Goal: Task Accomplishment & Management: Use online tool/utility

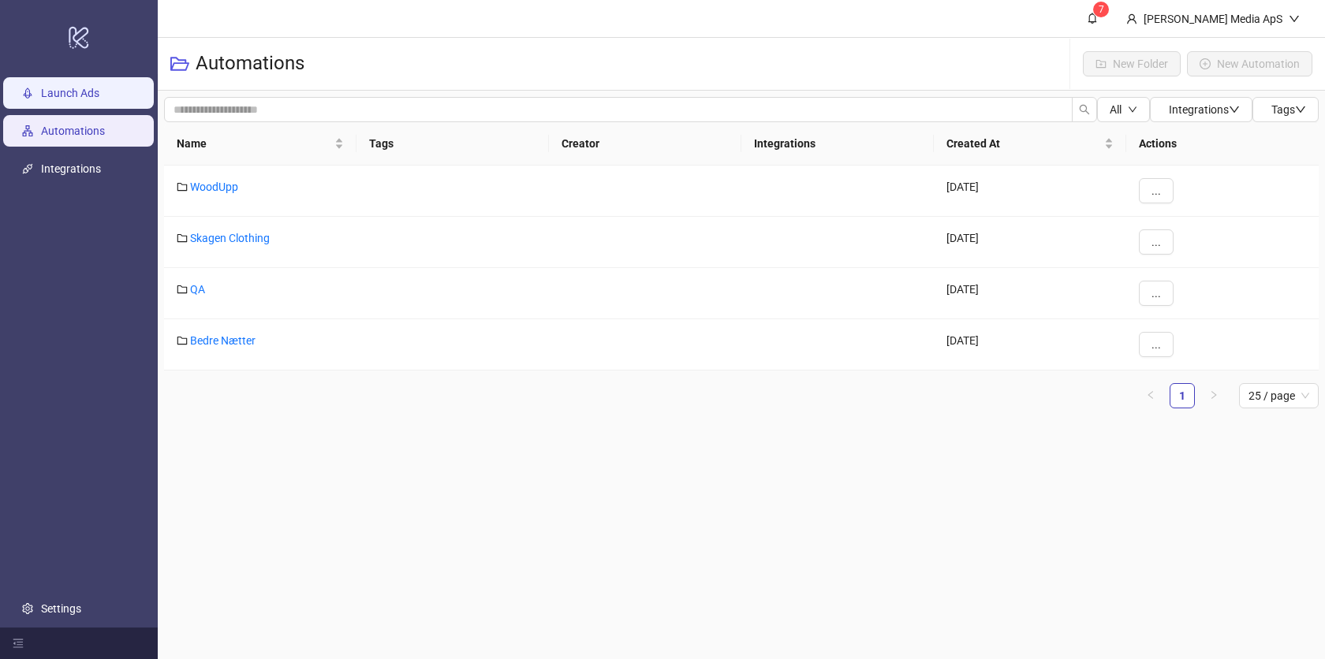
click at [94, 87] on link "Launch Ads" at bounding box center [70, 93] width 58 height 13
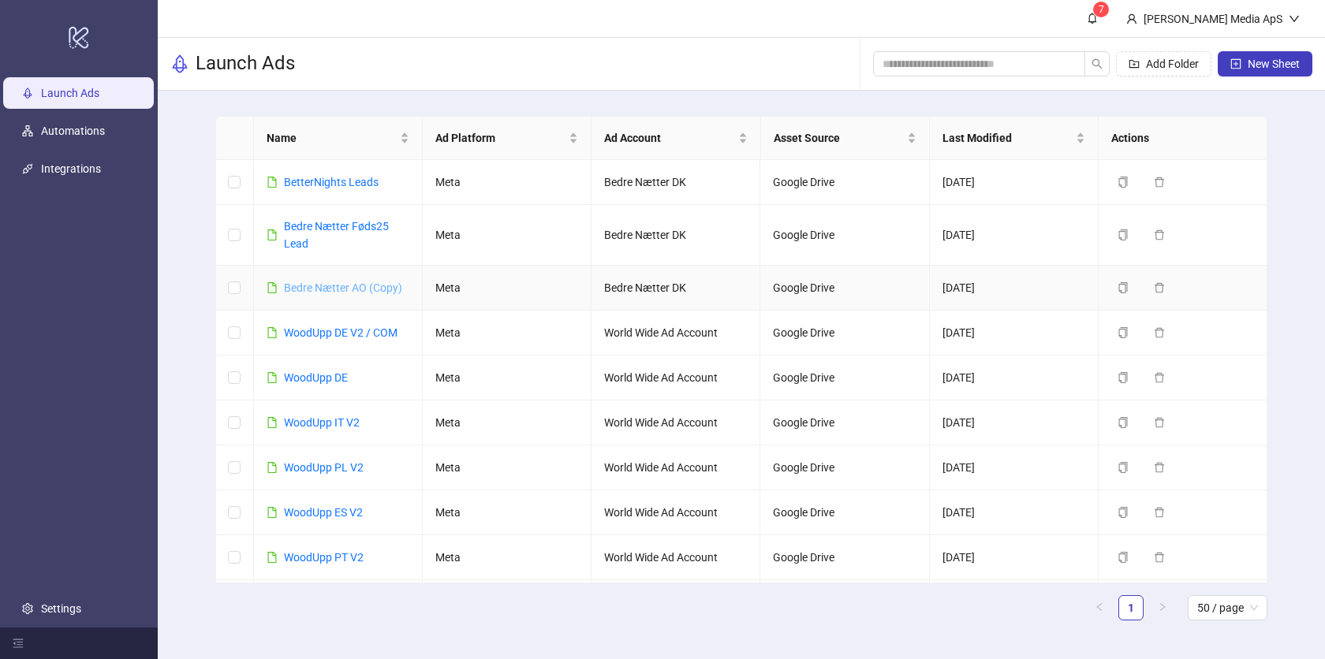
click at [318, 284] on link "Bedre Nætter AO (Copy)" at bounding box center [343, 288] width 118 height 13
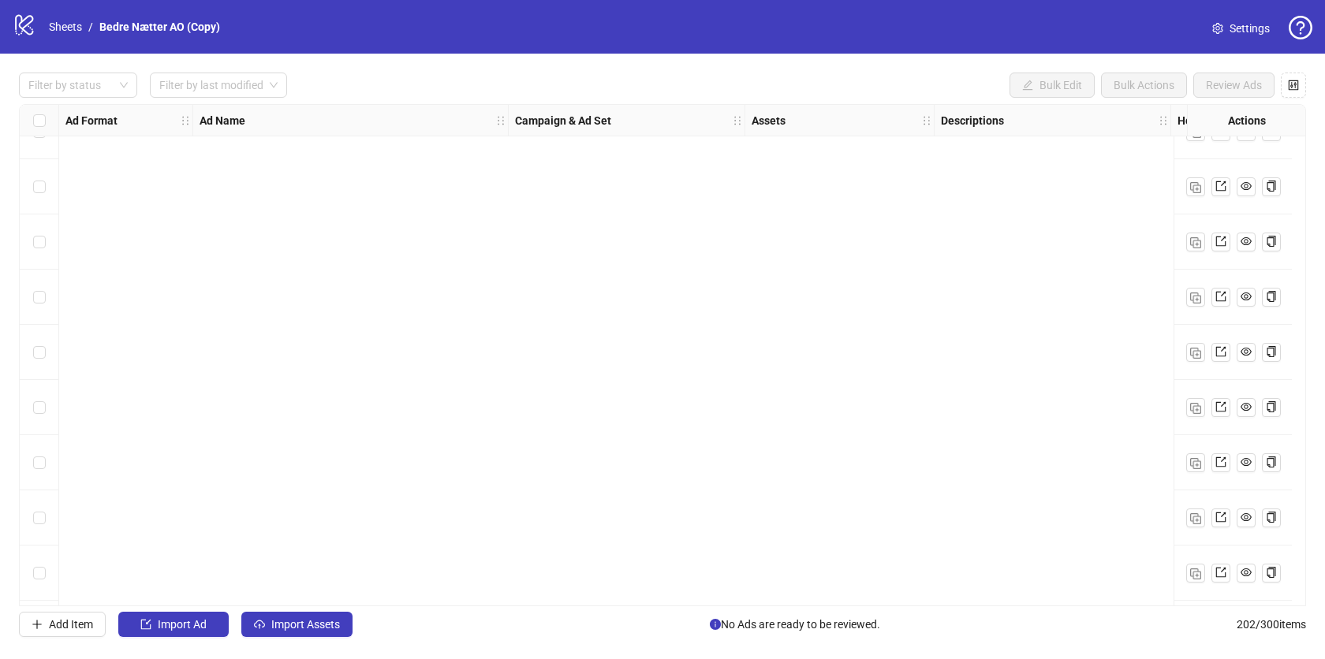
scroll to position [10686, 0]
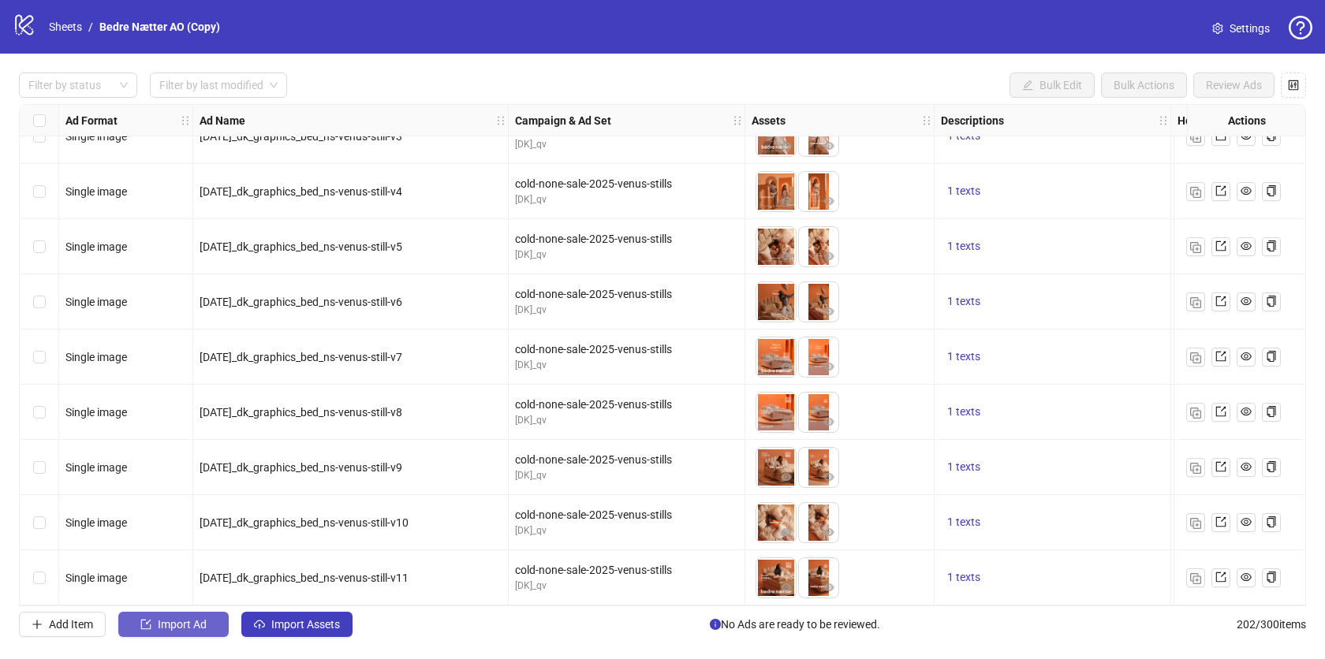
click at [181, 622] on span "Import Ad" at bounding box center [182, 624] width 49 height 13
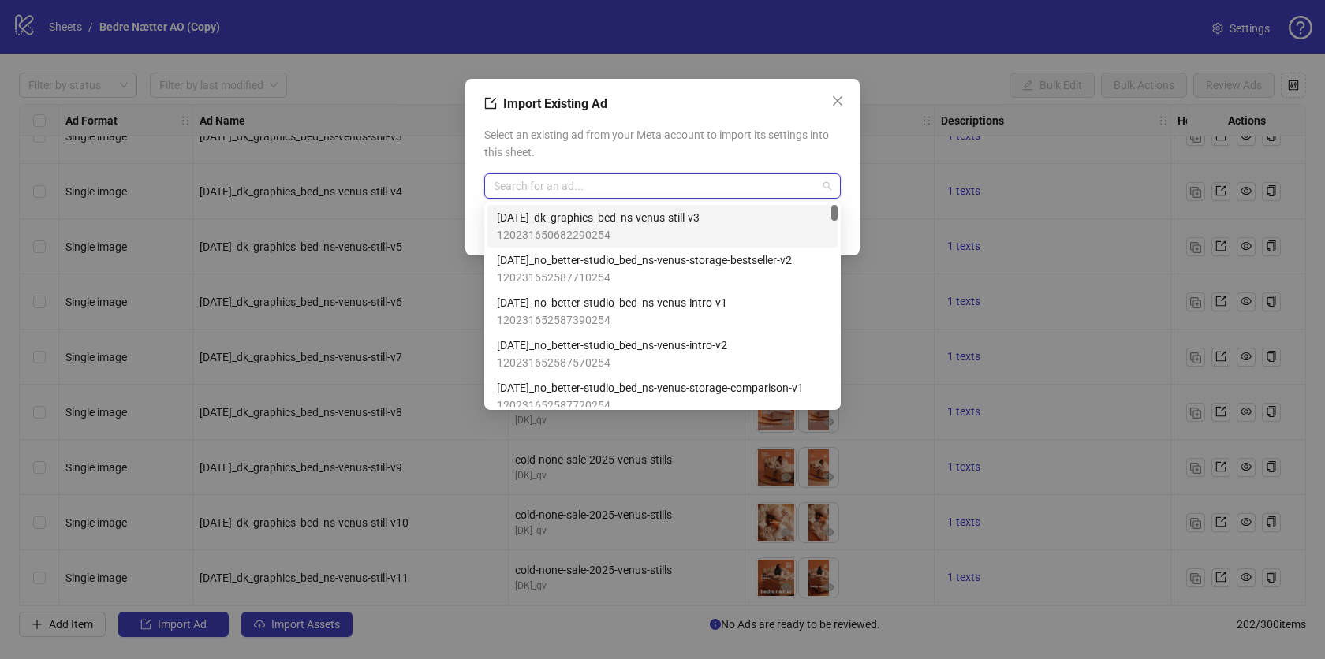
click at [533, 182] on input "search" at bounding box center [655, 186] width 323 height 24
click at [599, 228] on span "120231650682290254" at bounding box center [598, 234] width 203 height 17
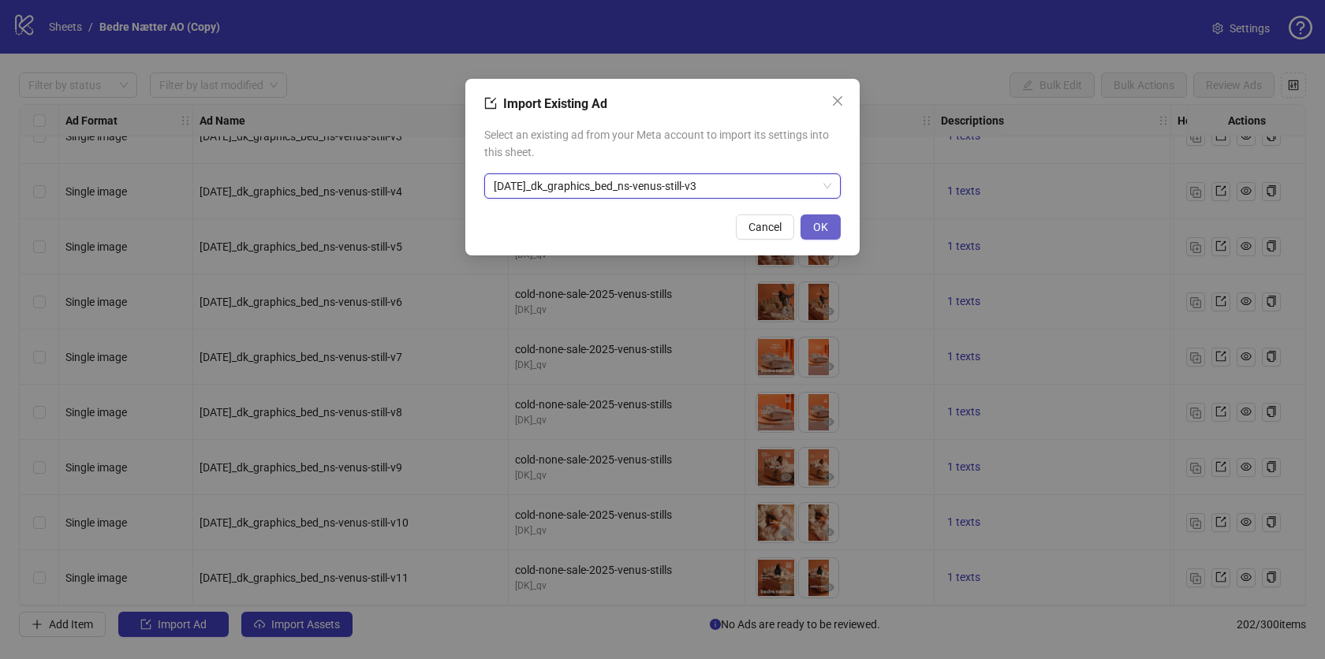
click at [819, 225] on span "OK" at bounding box center [820, 227] width 15 height 13
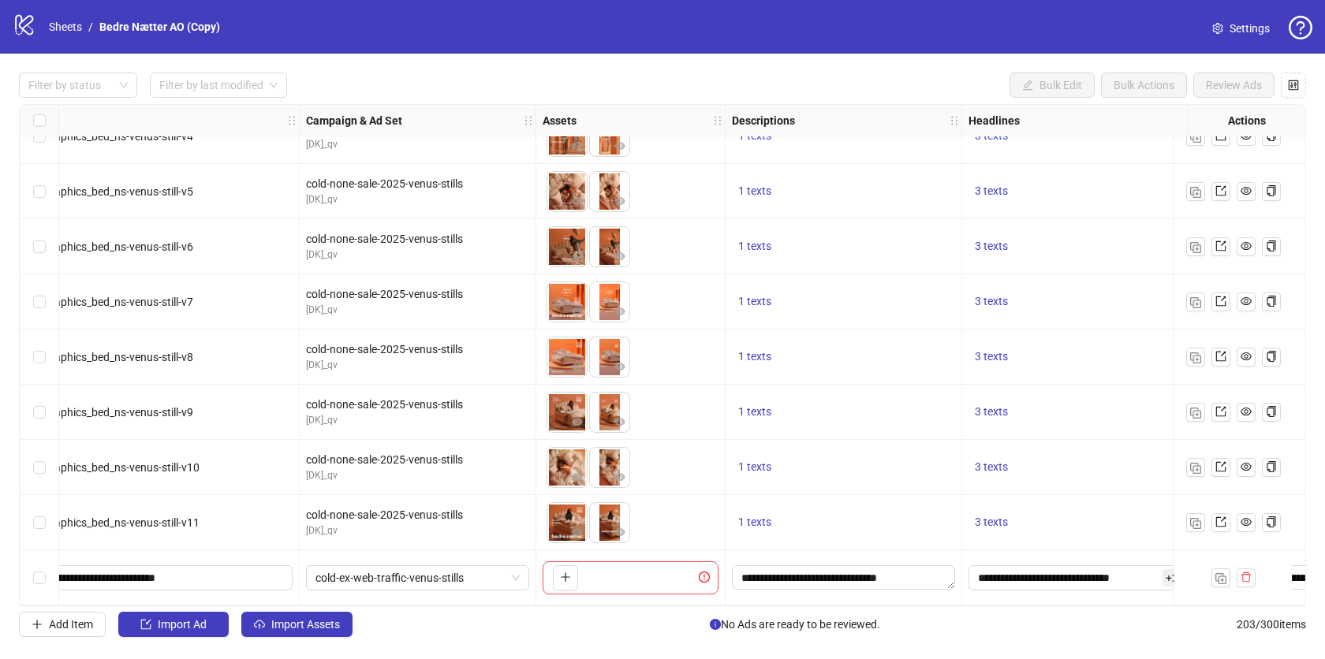
scroll to position [10741, 0]
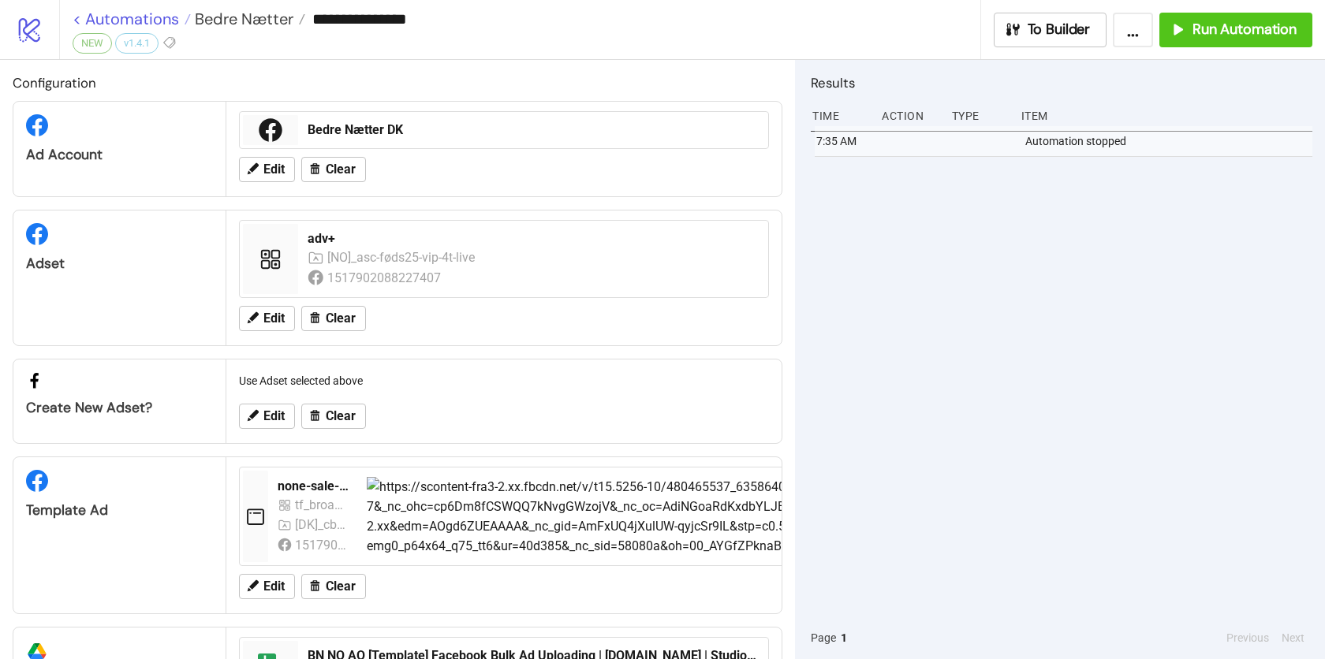
click at [132, 13] on link "< Automations" at bounding box center [132, 19] width 118 height 16
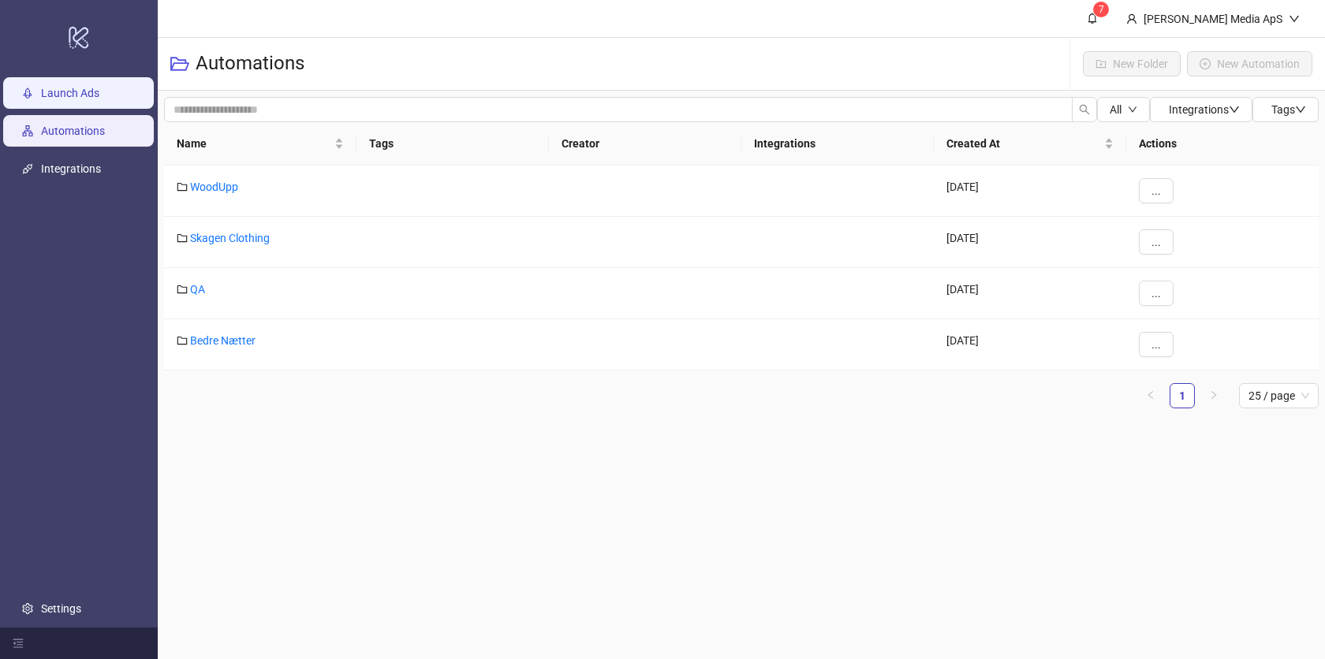
click at [63, 99] on link "Launch Ads" at bounding box center [70, 93] width 58 height 13
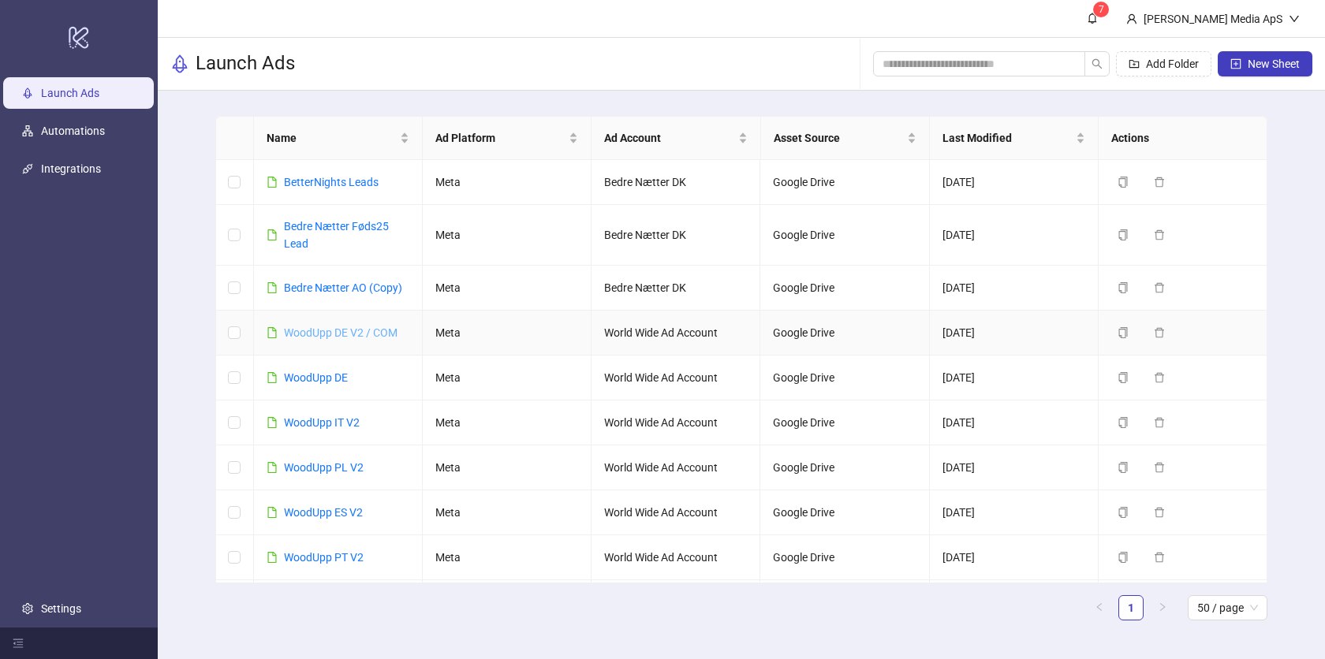
click at [341, 326] on link "WoodUpp DE V2 / COM" at bounding box center [341, 332] width 114 height 13
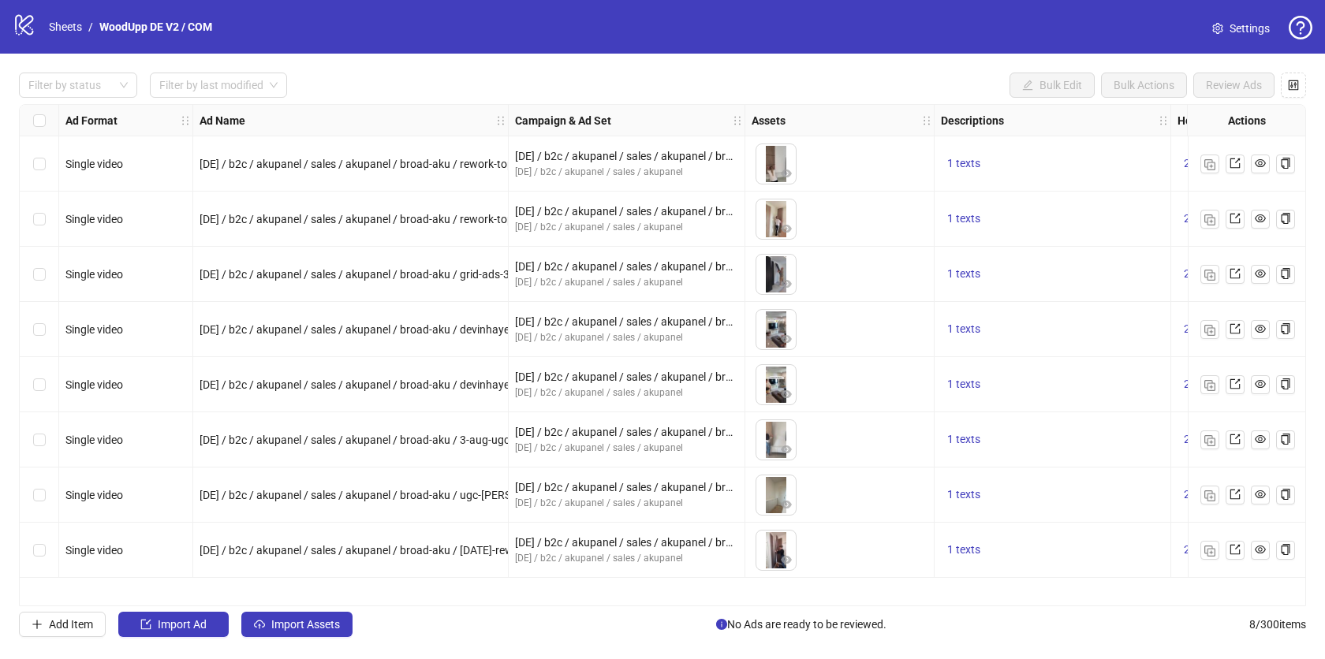
click at [96, 163] on span "Single video" at bounding box center [94, 164] width 58 height 13
click at [98, 222] on span "Single video" at bounding box center [94, 219] width 58 height 13
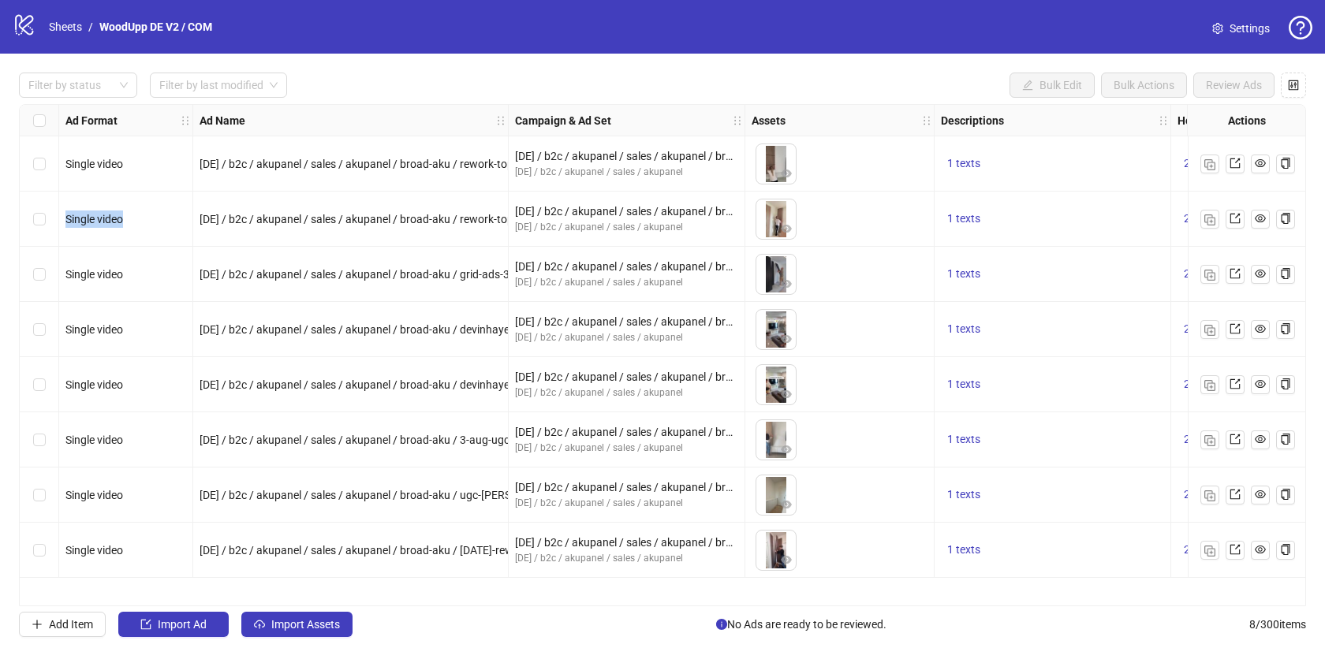
click at [98, 222] on span "Single video" at bounding box center [94, 219] width 58 height 13
click at [94, 276] on span "Single video" at bounding box center [94, 274] width 58 height 13
click at [1216, 554] on button "button" at bounding box center [1209, 550] width 19 height 19
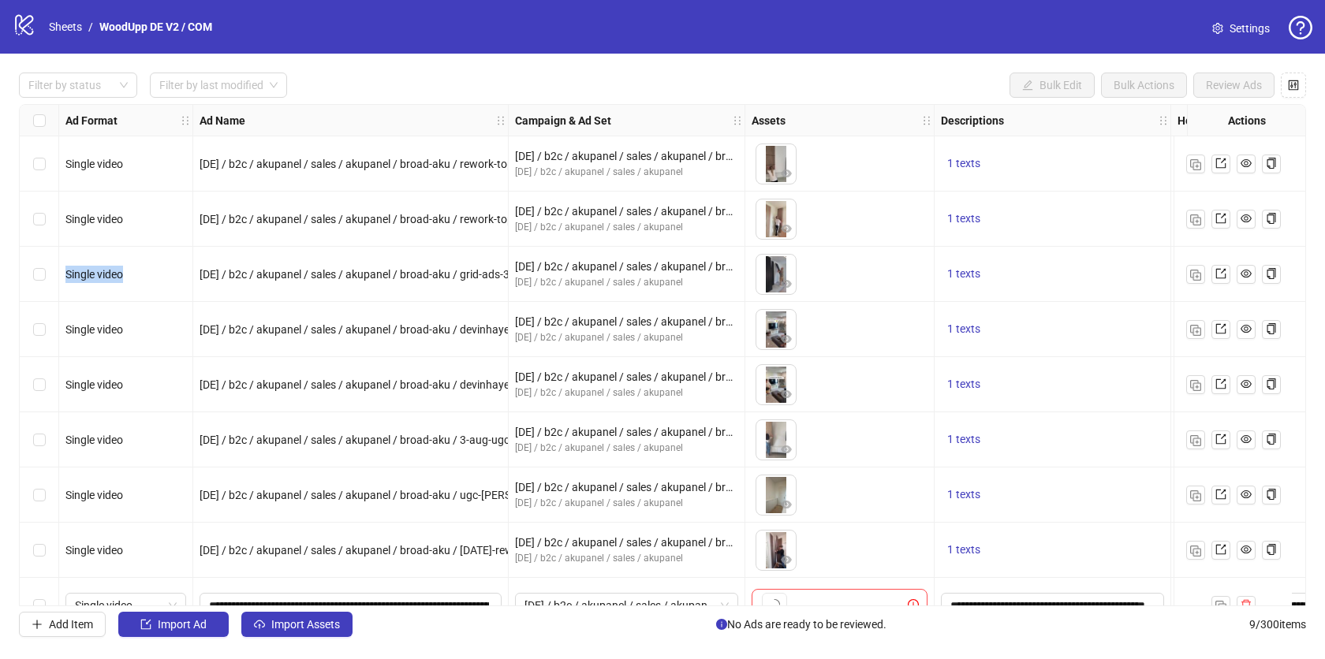
scroll to position [32, 0]
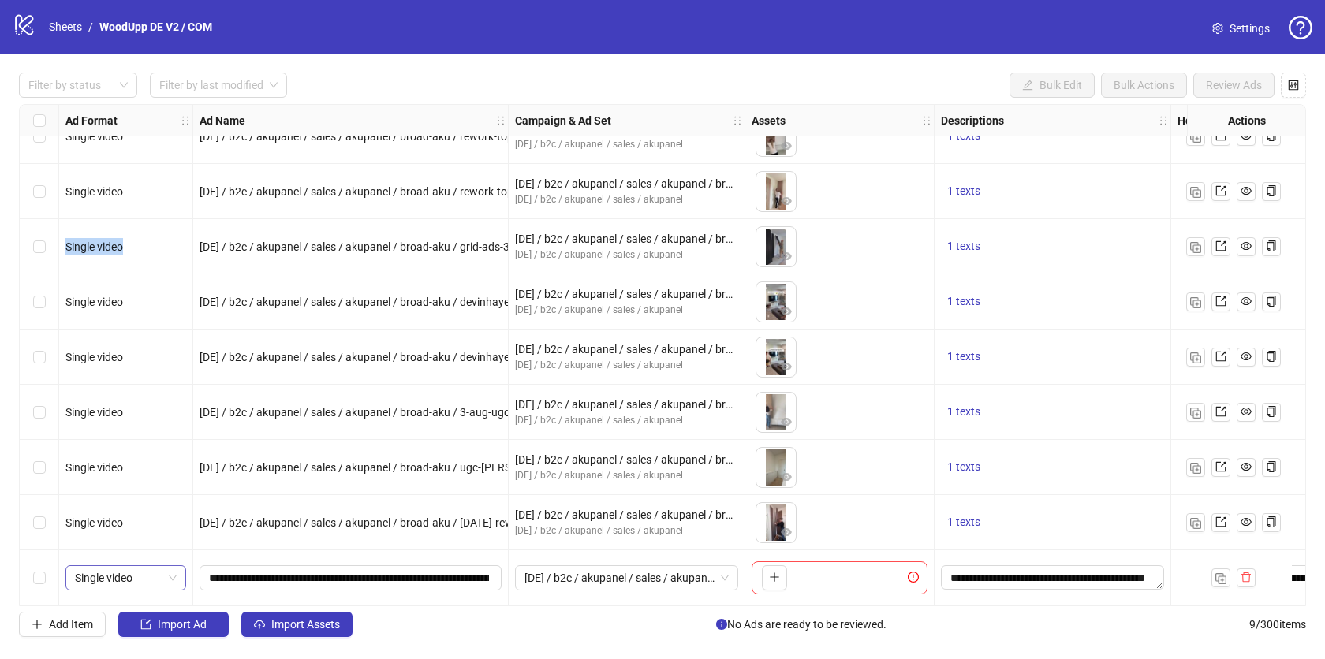
click at [116, 575] on span "Single video" at bounding box center [126, 578] width 102 height 24
click at [303, 578] on input "**********" at bounding box center [349, 577] width 280 height 17
click at [620, 576] on span "[DE] / b2c / akupanel / sales / akupanel / broad" at bounding box center [626, 578] width 204 height 24
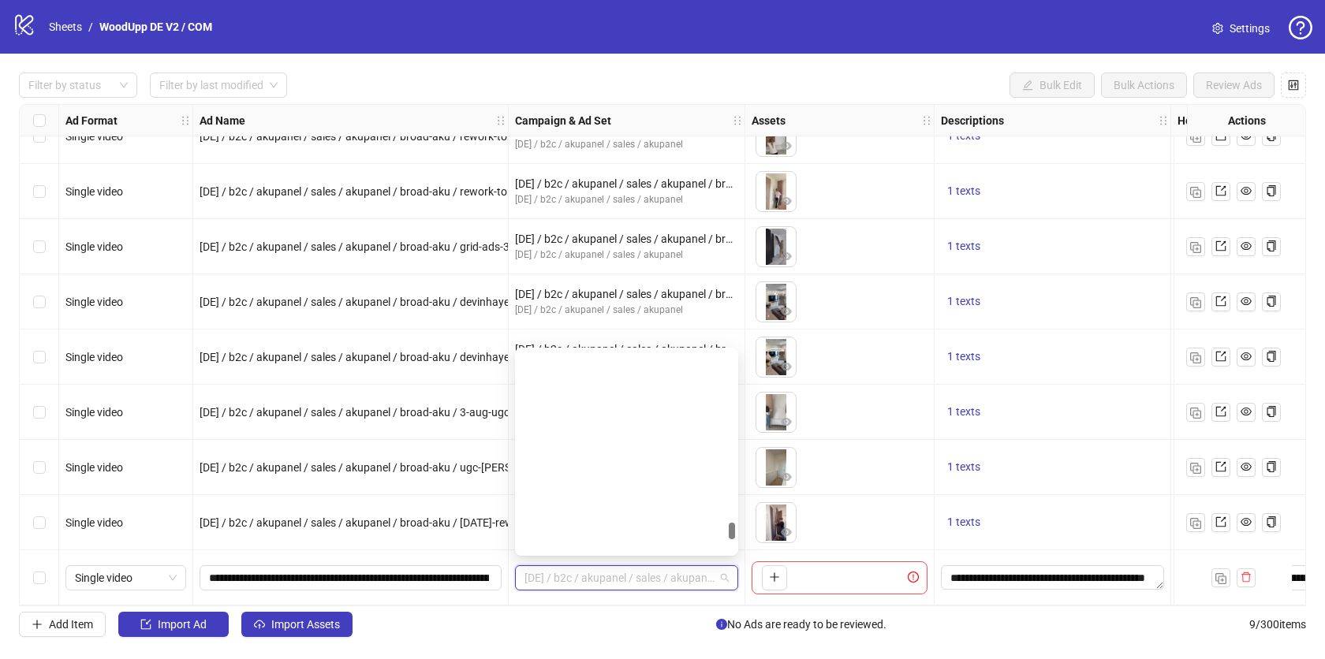
scroll to position [2051, 0]
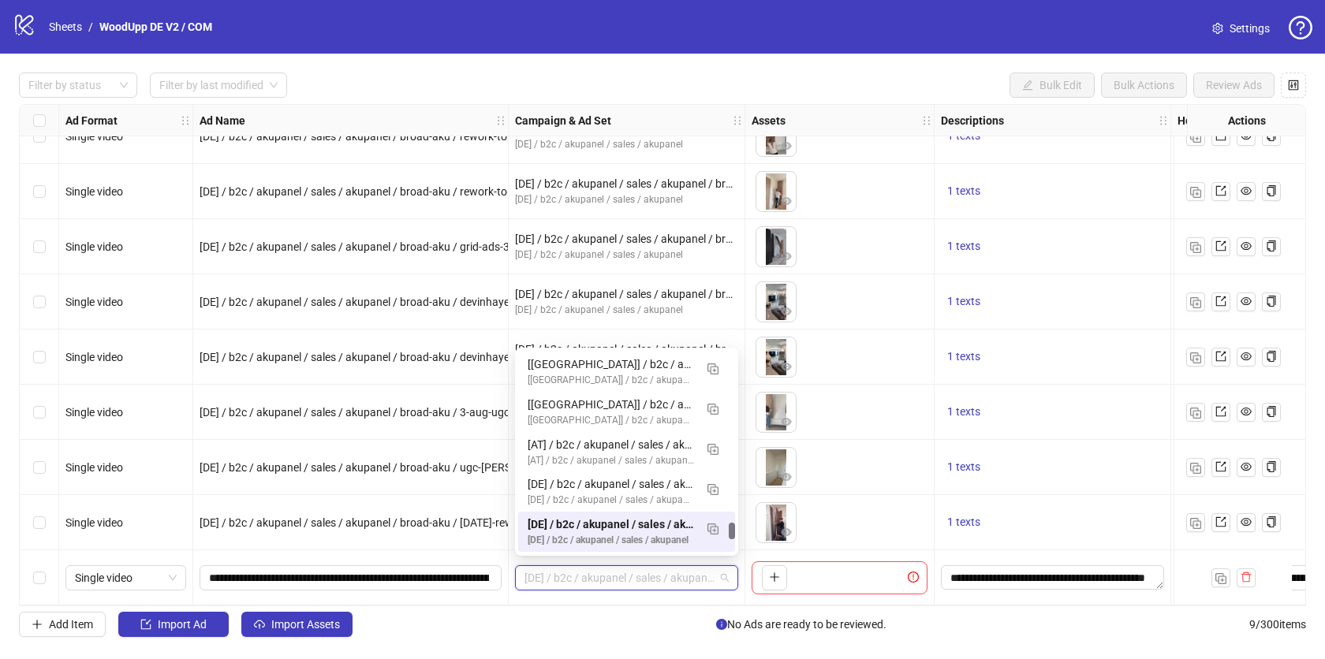
click at [620, 576] on span "[DE] / b2c / akupanel / sales / akupanel / broad" at bounding box center [626, 578] width 204 height 24
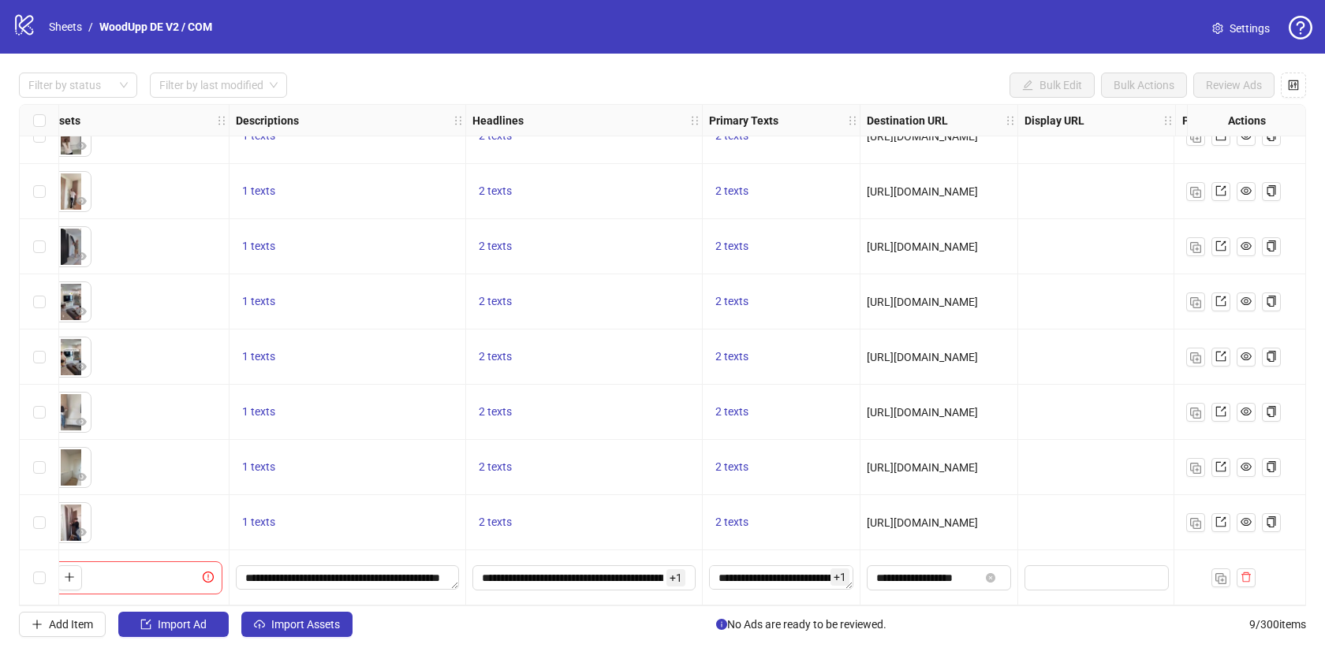
scroll to position [32, 707]
click at [794, 576] on textarea "**********" at bounding box center [779, 577] width 144 height 25
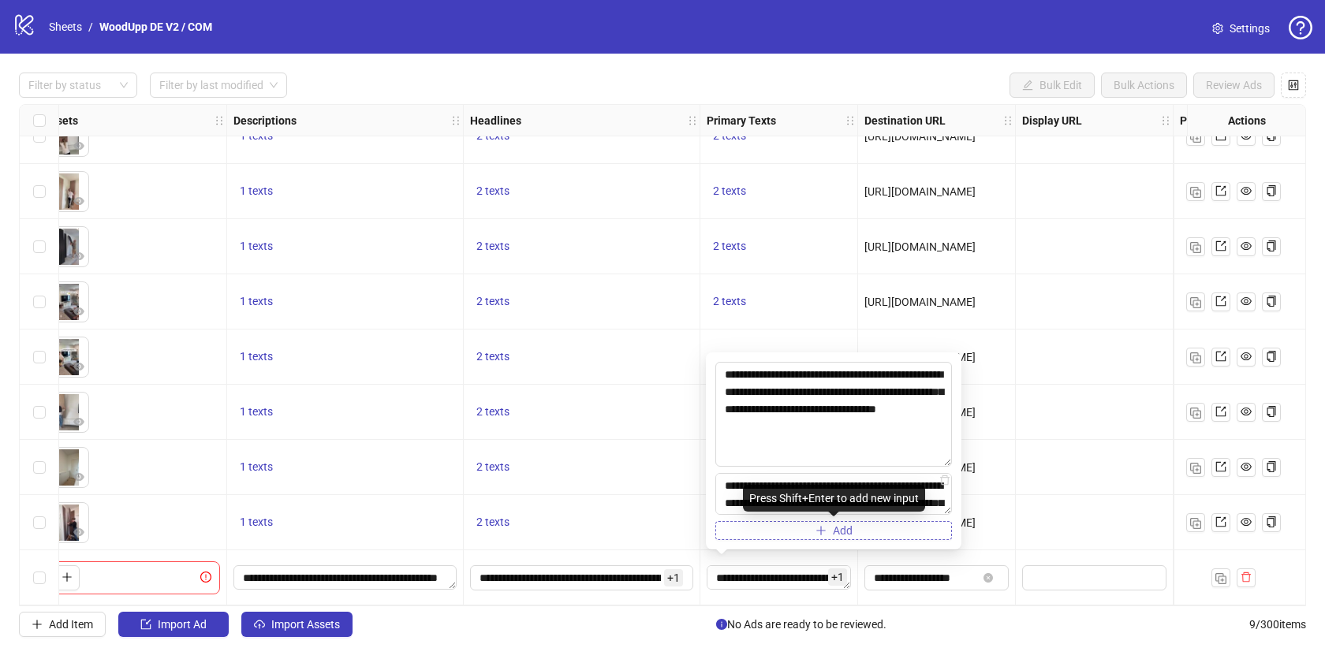
drag, startPoint x: 947, startPoint y: 464, endPoint x: 946, endPoint y: 530, distance: 65.5
click at [946, 530] on div "**********" at bounding box center [833, 451] width 237 height 178
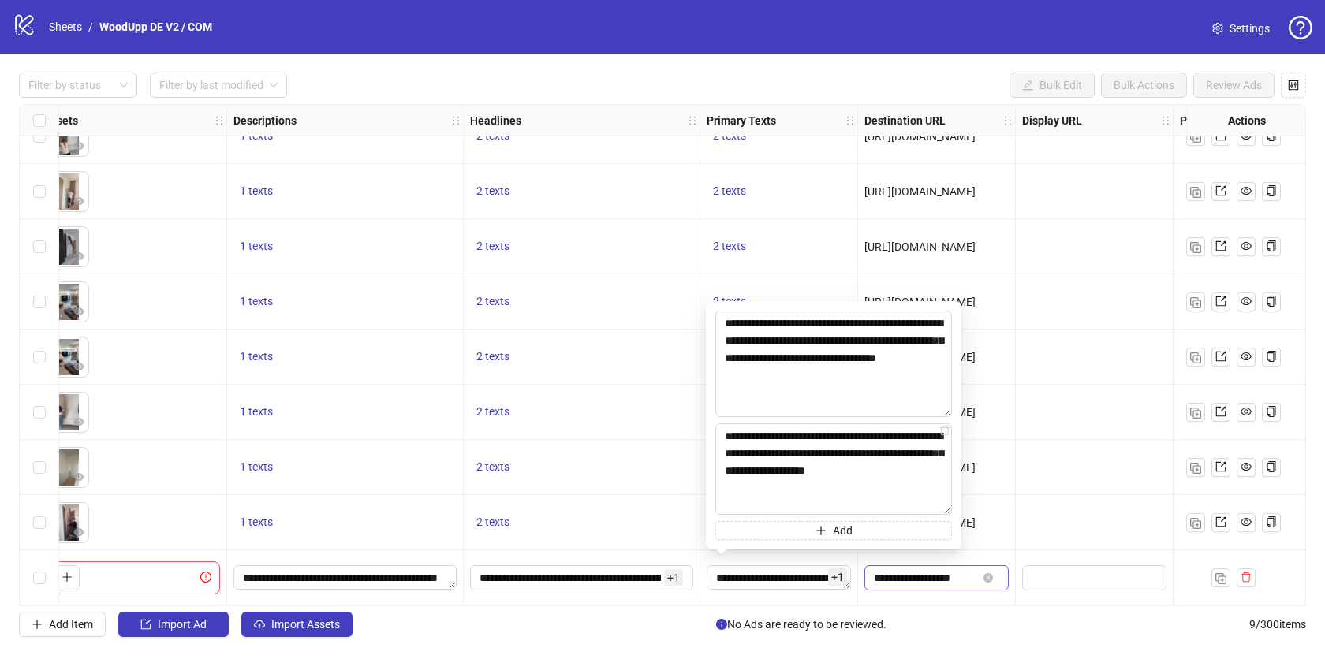
drag, startPoint x: 948, startPoint y: 513, endPoint x: 949, endPoint y: 564, distance: 50.5
click at [949, 564] on body "logo/logo-mobile Sheets / WoodUpp DE V2 / COM Settings Filter by status Filter …" at bounding box center [662, 329] width 1325 height 659
click at [636, 575] on input "**********" at bounding box center [569, 577] width 181 height 17
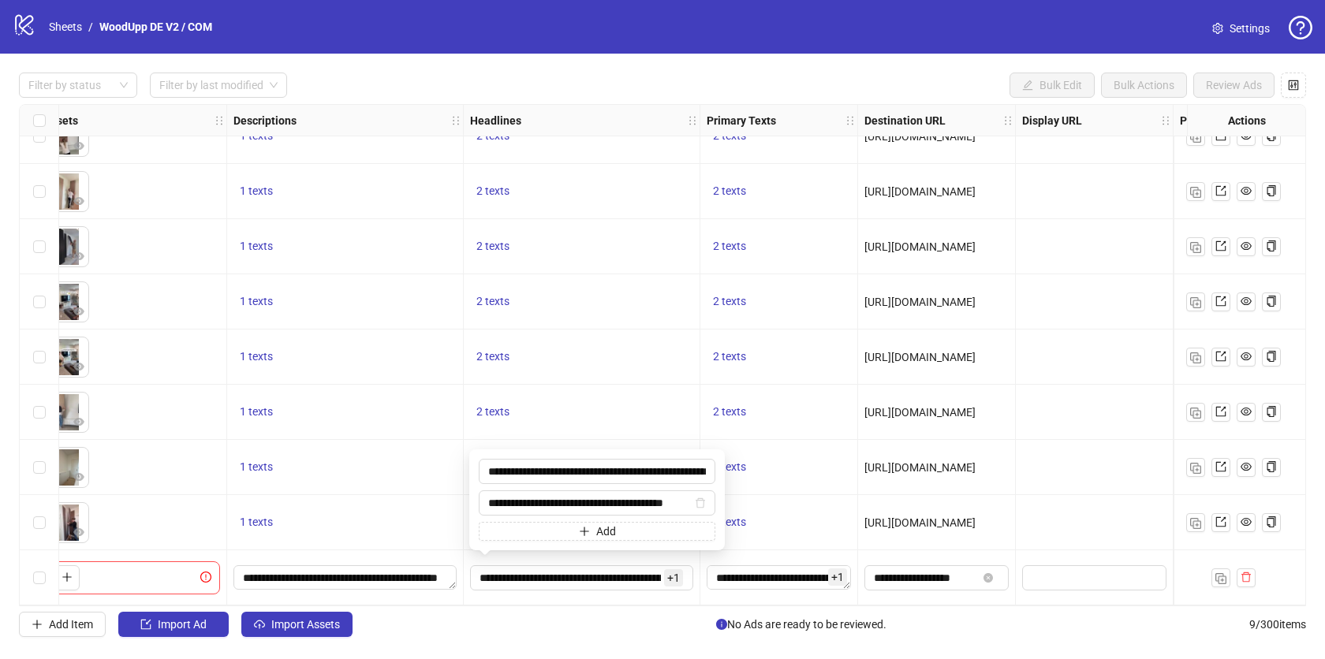
scroll to position [0, 90]
click at [888, 569] on input "**********" at bounding box center [925, 577] width 103 height 17
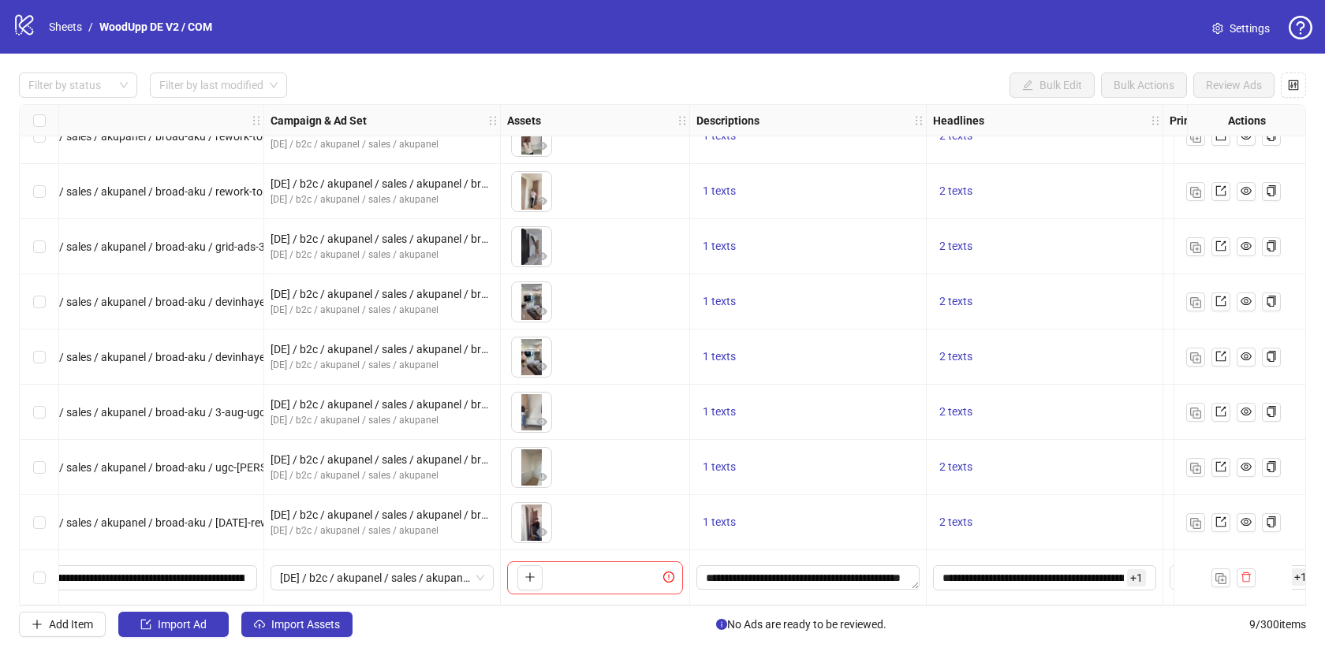
scroll to position [32, 0]
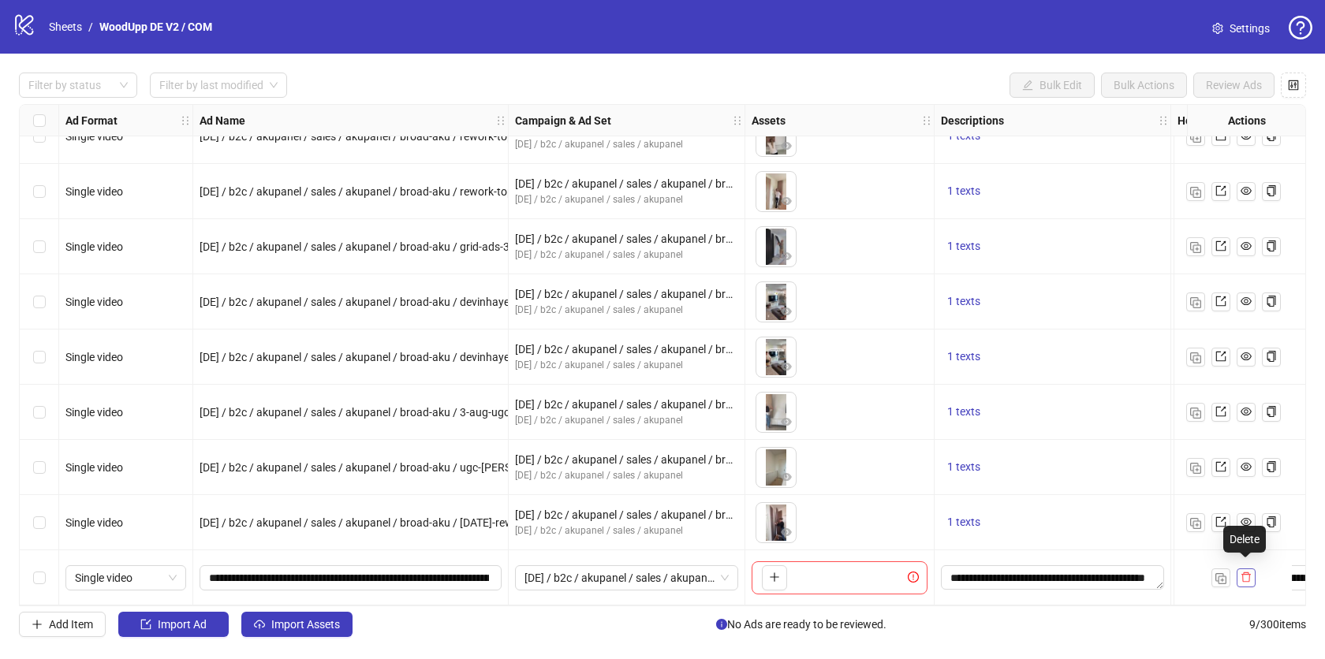
click at [1249, 572] on icon "delete" at bounding box center [1245, 577] width 9 height 10
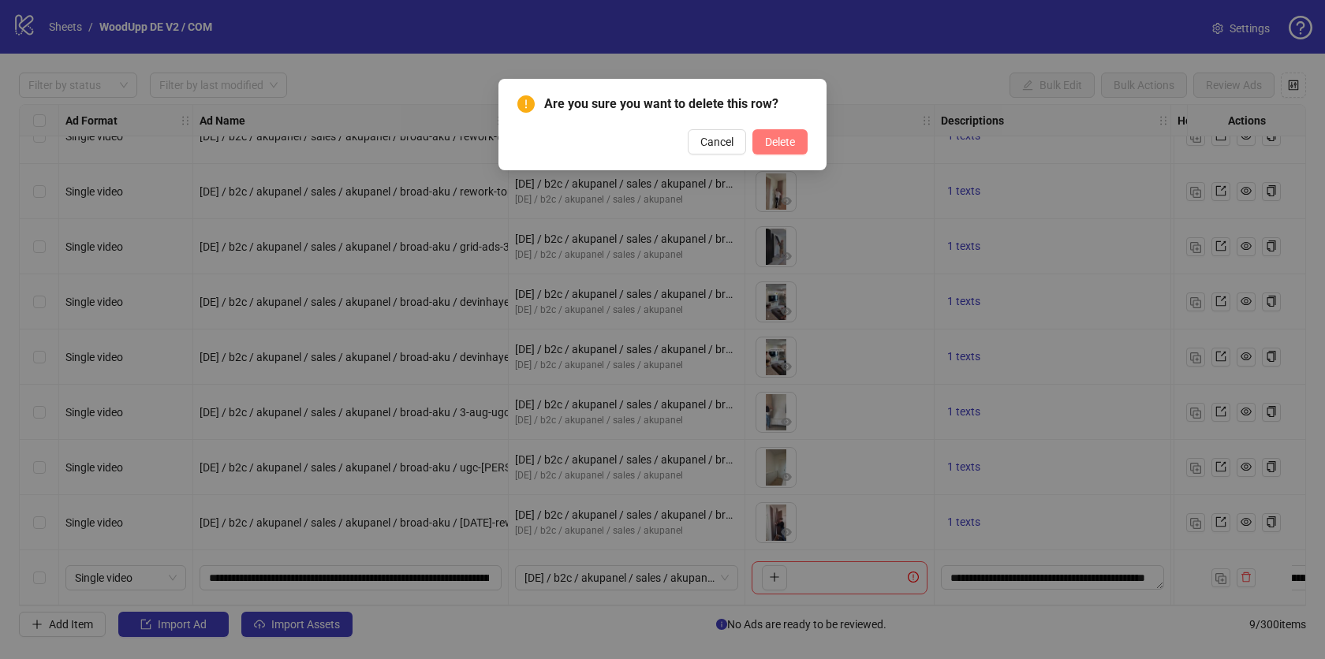
click at [775, 147] on span "Delete" at bounding box center [780, 142] width 30 height 13
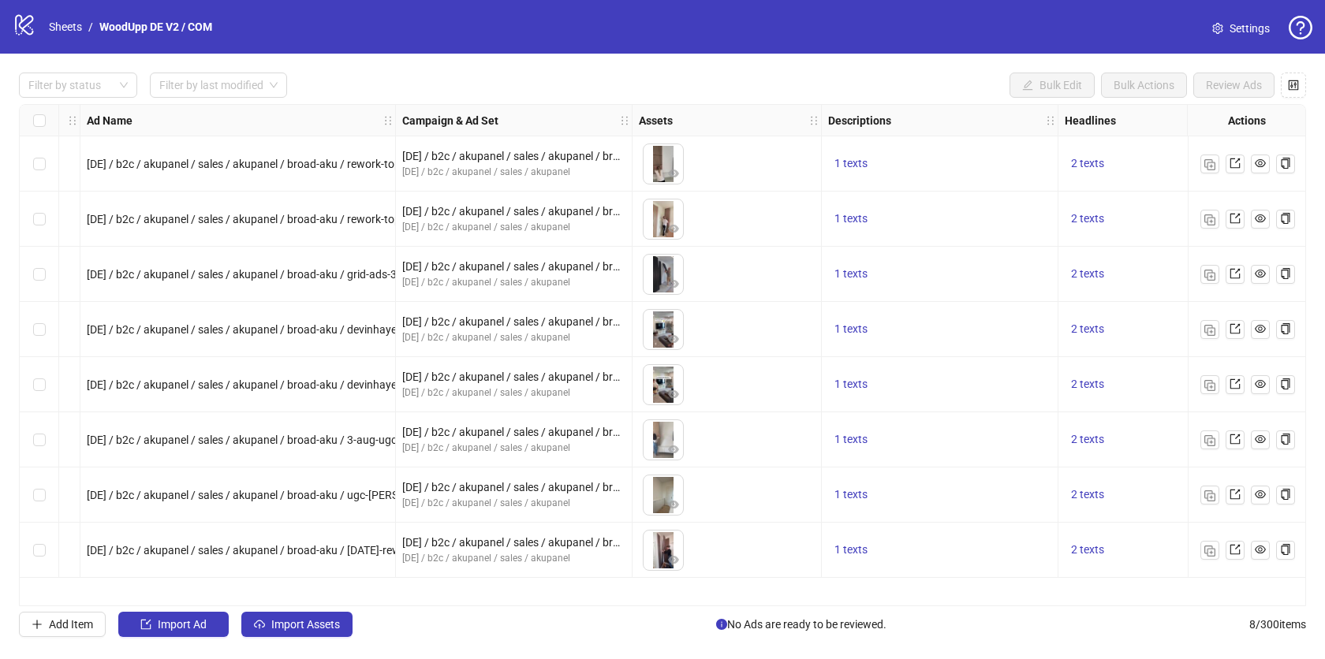
scroll to position [0, 0]
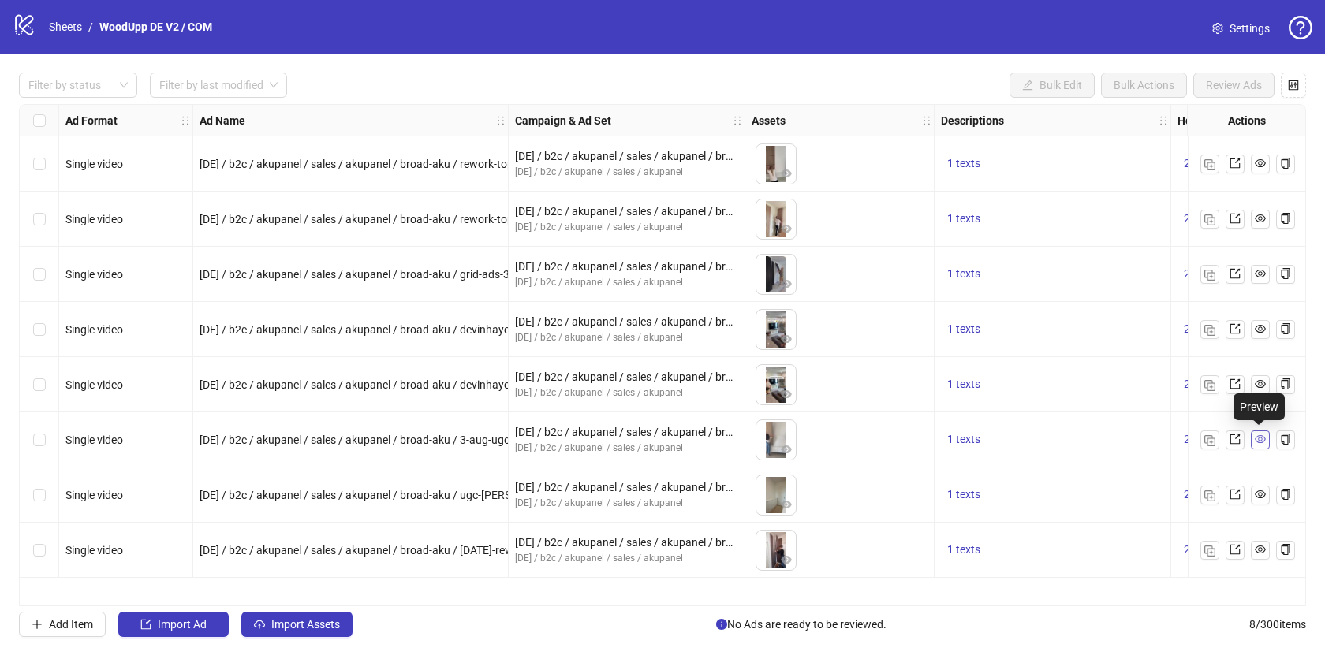
click at [1265, 437] on link at bounding box center [1260, 440] width 19 height 19
click at [1251, 621] on span "8 / 300 items" at bounding box center [1277, 624] width 57 height 17
